Goal: Navigation & Orientation: Find specific page/section

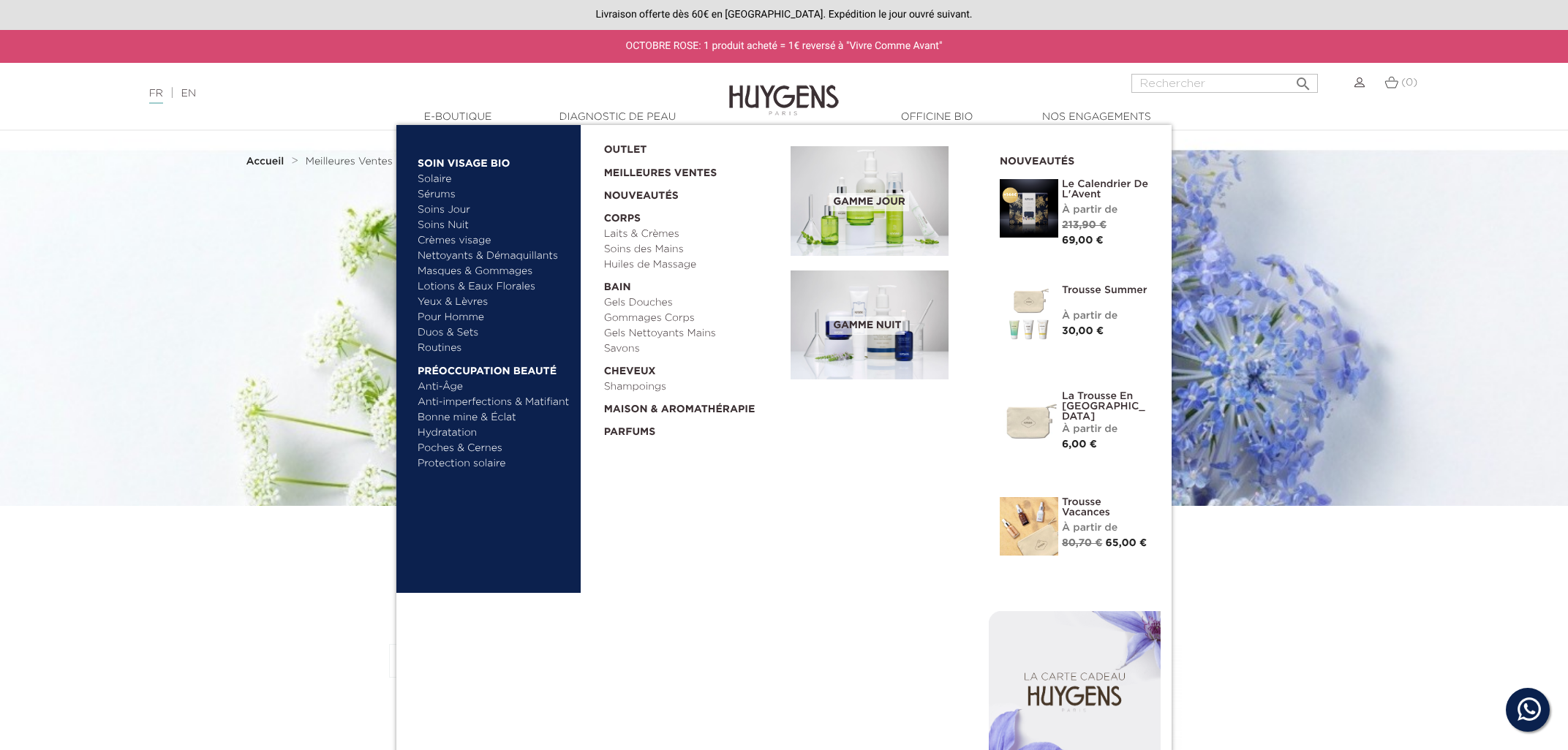
click at [434, 195] on link "Sérums" at bounding box center [494, 195] width 153 height 15
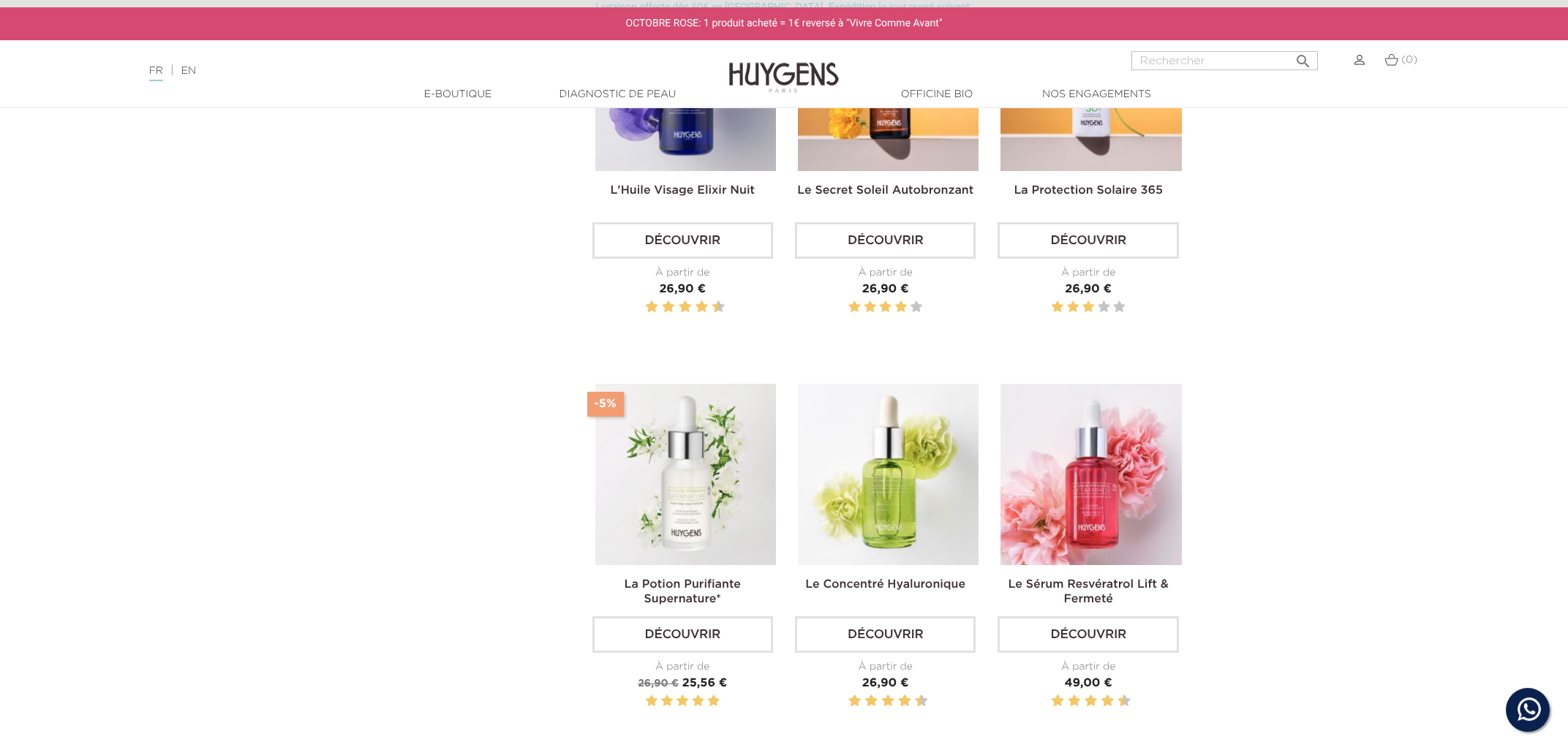
scroll to position [627, 0]
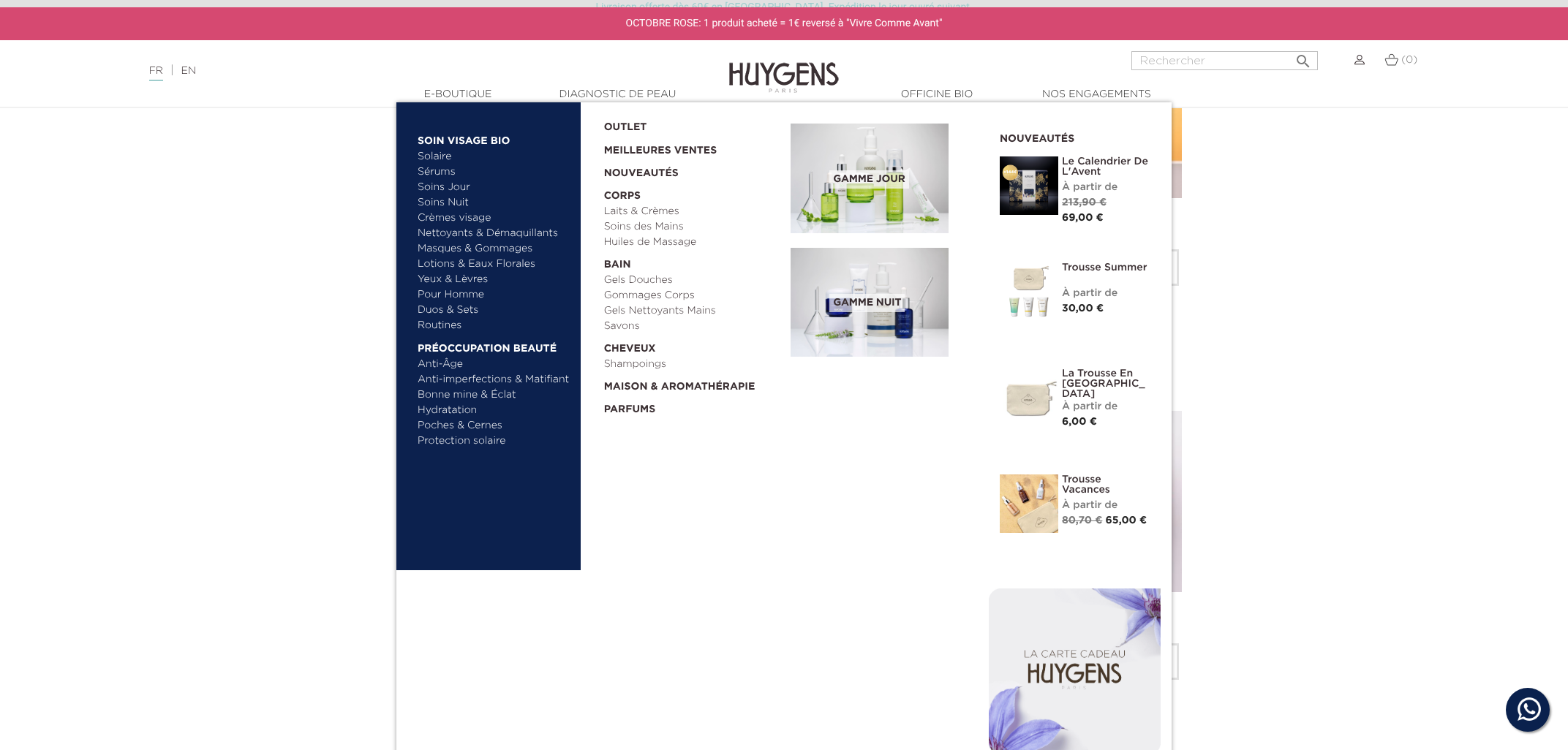
click at [461, 313] on link "Duos & Sets" at bounding box center [494, 311] width 153 height 15
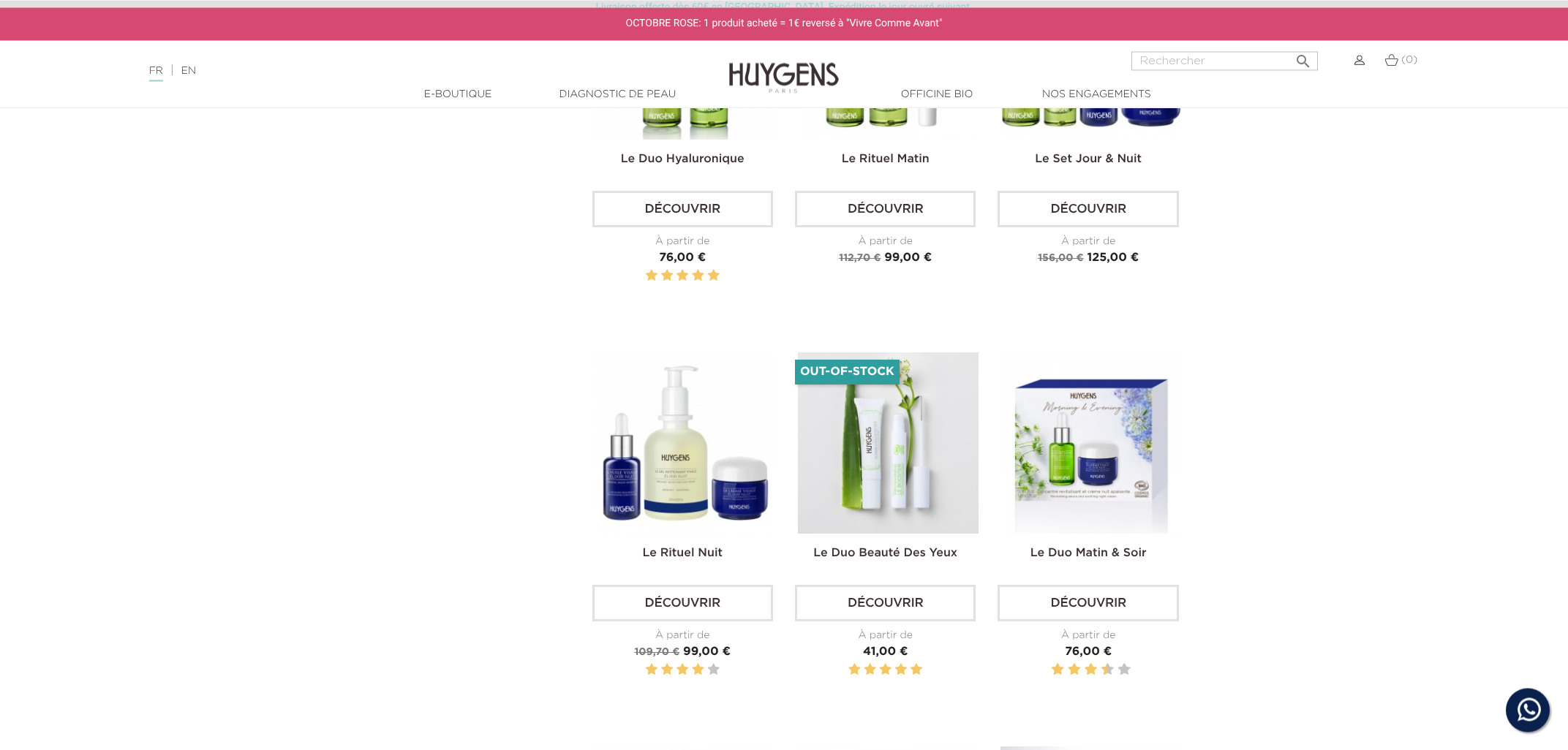
scroll to position [1489, 0]
